Goal: Find specific page/section: Find specific page/section

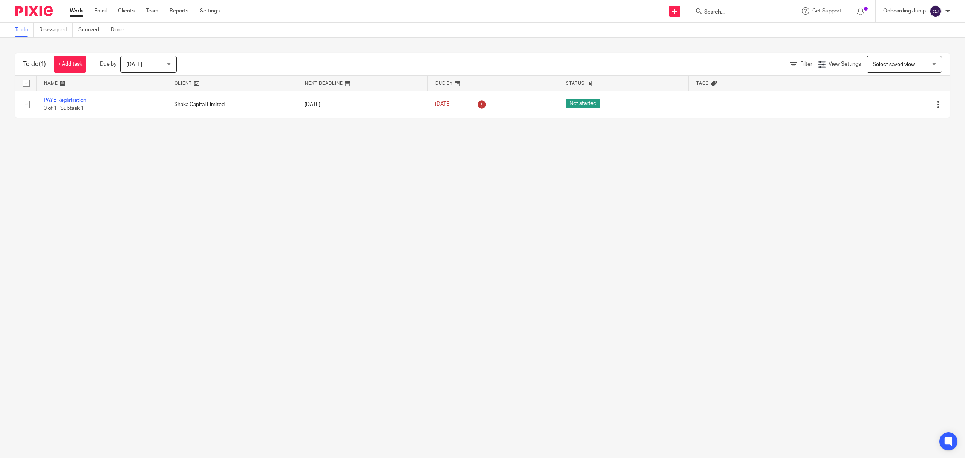
click at [643, 15] on input "Search" at bounding box center [737, 12] width 68 height 7
type input "axx"
click at [643, 37] on link at bounding box center [787, 32] width 170 height 17
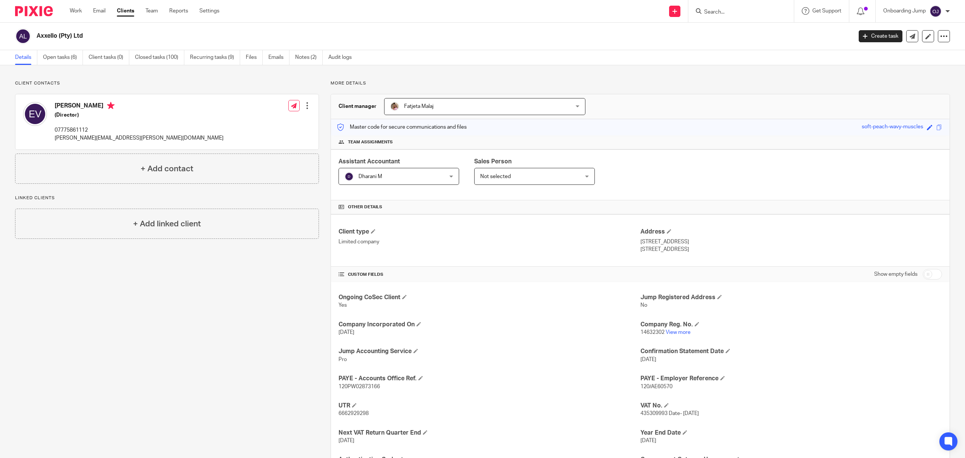
click at [765, 23] on div "Axxello (Pty) Ltd Create task Update from Companies House Export data Merge Arc…" at bounding box center [482, 37] width 965 height 28
click at [753, 15] on input "Search" at bounding box center [737, 12] width 68 height 7
paste input "Annexis"
type input "Annexis"
click at [749, 27] on link at bounding box center [765, 32] width 127 height 17
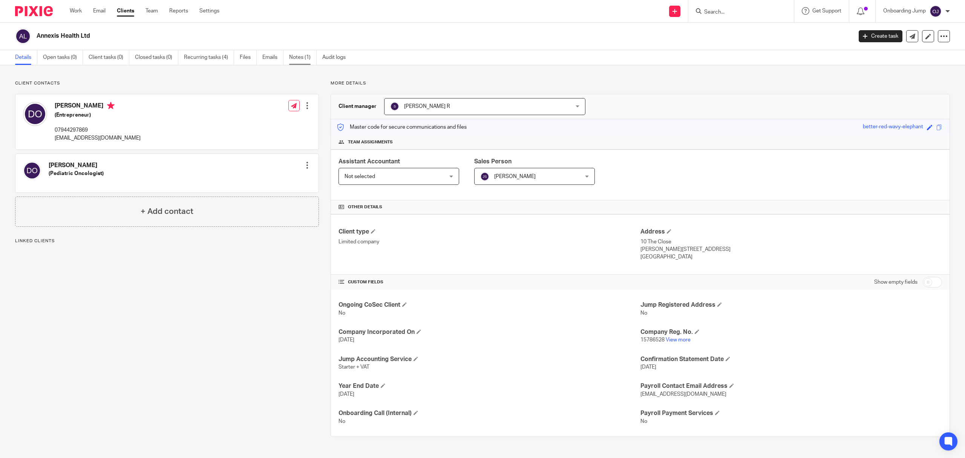
click at [306, 59] on link "Notes (1)" at bounding box center [303, 57] width 28 height 15
